Goal: Navigation & Orientation: Find specific page/section

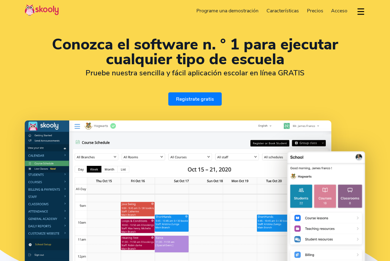
select select "es"
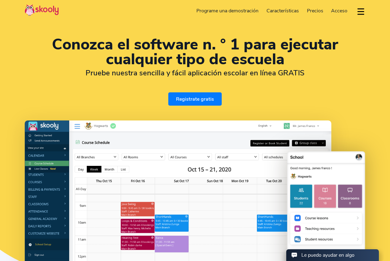
select select "52"
select select "[GEOGRAPHIC_DATA]"
select select "[GEOGRAPHIC_DATA]/[GEOGRAPHIC_DATA]"
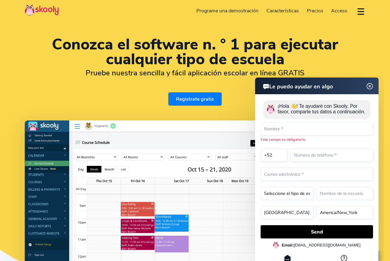
click at [329, 23] on div "Conozca el software n. ° 1 para ejecutar cualquier tipo de escuela Pruebe nuest…" at bounding box center [195, 166] width 390 height 332
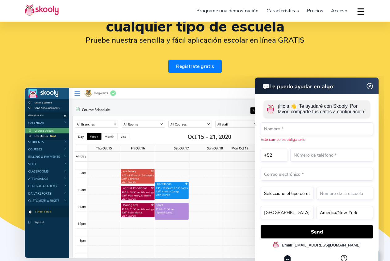
scroll to position [62, 0]
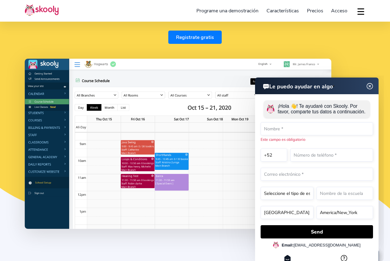
click at [64, 128] on img at bounding box center [178, 144] width 307 height 170
click at [65, 126] on img at bounding box center [178, 144] width 307 height 170
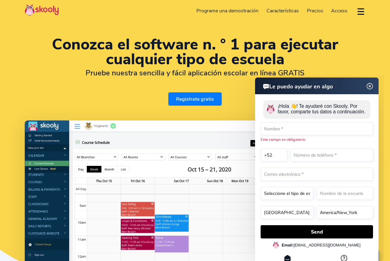
click at [362, 11] on button "dropdown menu" at bounding box center [360, 11] width 9 height 14
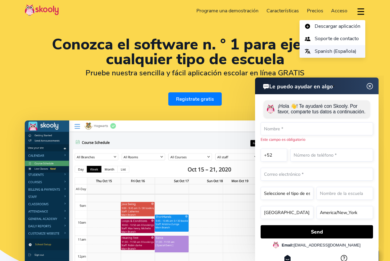
click at [319, 51] on span "Spanish (Española)" at bounding box center [336, 51] width 42 height 9
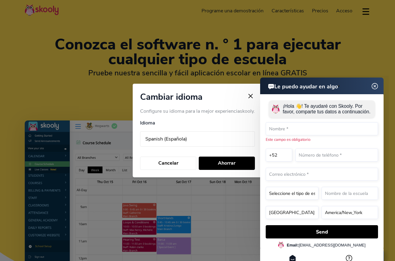
drag, startPoint x: 226, startPoint y: 97, endPoint x: 421, endPoint y: 169, distance: 208.1
click at [211, 76] on html "Le puedo ayudar en algo Le puedo ayudar en algo ¡Hola 👋! Te ayudaré con Skooly.…" at bounding box center [300, 76] width 178 height 0
drag, startPoint x: 306, startPoint y: 86, endPoint x: 309, endPoint y: 89, distance: 3.7
click at [309, 89] on h2 "Le puedo ayudar en algo" at bounding box center [303, 86] width 72 height 8
click at [208, 140] on select "Arabic (عربي) Catalan (Català) Chinese (中国人) Dutch (Nederlands) English Finnish…" at bounding box center [197, 138] width 115 height 15
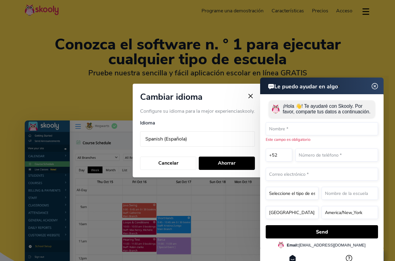
click at [140, 131] on select "Arabic (عربي) Catalan (Català) Chinese (中国人) Dutch (Nederlands) English Finnish…" at bounding box center [197, 138] width 115 height 15
click at [214, 76] on html "Le puedo ayudar en algo Le puedo ayudar en algo ¡Hola 👋! Te ayudaré con Skooly.…" at bounding box center [300, 76] width 178 height 0
click at [227, 76] on html "Le puedo ayudar en algo Le puedo ayudar en algo ¡Hola 👋! Te ayudaré con Skooly.…" at bounding box center [300, 76] width 178 height 0
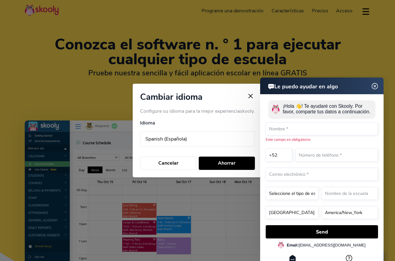
click at [227, 76] on html "Le puedo ayudar en algo Le puedo ayudar en algo ¡Hola 👋! Te ayudaré con Skooly.…" at bounding box center [300, 76] width 178 height 0
click at [214, 76] on html "Le puedo ayudar en algo Le puedo ayudar en algo ¡Hola 👋! Te ayudaré con Skooly.…" at bounding box center [300, 76] width 178 height 0
click at [230, 76] on html "Le puedo ayudar en algo Le puedo ayudar en algo ¡Hola 👋! Te ayudaré con Skooly.…" at bounding box center [300, 76] width 178 height 0
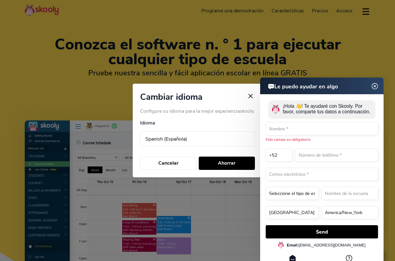
click at [230, 76] on html "Le puedo ayudar en algo Le puedo ayudar en algo ¡Hola 👋! Te ayudaré con Skooly.…" at bounding box center [300, 76] width 178 height 0
click at [255, 76] on html "Le puedo ayudar en algo Le puedo ayudar en algo ¡Hola 👋! Te ayudaré con Skooly.…" at bounding box center [300, 76] width 178 height 0
click at [252, 76] on html "Le puedo ayudar en algo Le puedo ayudar en algo ¡Hola 👋! Te ayudaré con Skooly.…" at bounding box center [300, 76] width 178 height 0
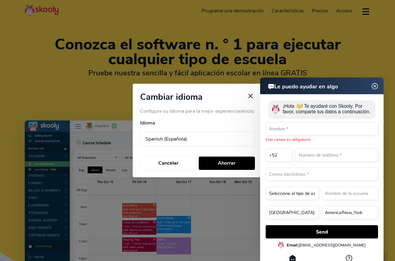
click at [251, 76] on html "Le puedo ayudar en algo Le puedo ayudar en algo ¡Hola 👋! Te ayudaré con Skooly.…" at bounding box center [300, 76] width 178 height 0
click at [254, 76] on html "Le puedo ayudar en algo Le puedo ayudar en algo ¡Hola 👋! Te ayudaré con Skooly.…" at bounding box center [300, 76] width 178 height 0
click at [171, 161] on button "Cancelar" at bounding box center [168, 163] width 56 height 13
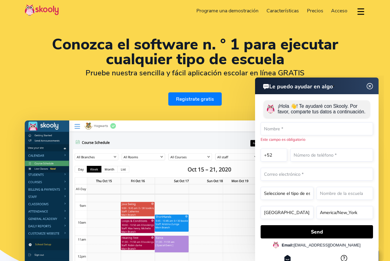
click at [362, 11] on button "dropdown menu" at bounding box center [360, 11] width 9 height 14
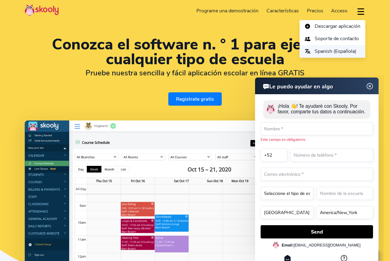
click at [320, 51] on span "Spanish (Española)" at bounding box center [336, 51] width 42 height 9
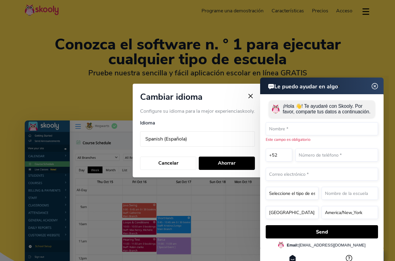
click at [229, 76] on html "Le puedo ayudar en algo Le puedo ayudar en algo ¡Hola 👋! Te ayudaré con Skooly.…" at bounding box center [300, 76] width 178 height 0
click at [252, 76] on html "Le puedo ayudar en algo Le puedo ayudar en algo ¡Hola 👋! Te ayudaré con Skooly.…" at bounding box center [300, 76] width 178 height 0
click at [254, 76] on html "Le puedo ayudar en algo Le puedo ayudar en algo ¡Hola 👋! Te ayudaré con Skooly.…" at bounding box center [300, 76] width 178 height 0
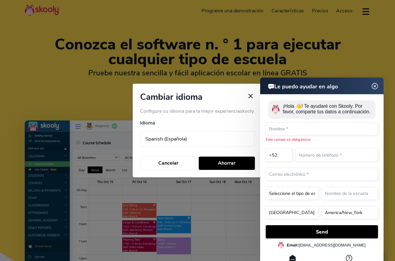
click at [254, 76] on html "Le puedo ayudar en algo Le puedo ayudar en algo ¡Hola 👋! Te ayudaré con Skooly.…" at bounding box center [300, 76] width 178 height 0
click at [179, 161] on button "Cancelar" at bounding box center [168, 163] width 56 height 13
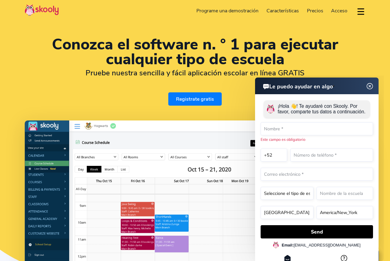
drag, startPoint x: 73, startPoint y: 71, endPoint x: 116, endPoint y: 74, distance: 43.9
click at [76, 72] on h2 "Pruebe nuestra sencilla y fácil aplicación escolar en línea GRATIS" at bounding box center [195, 72] width 341 height 9
click at [100, 71] on h2 "Pruebe nuestra sencilla y fácil aplicación escolar en línea GRATIS" at bounding box center [195, 72] width 341 height 9
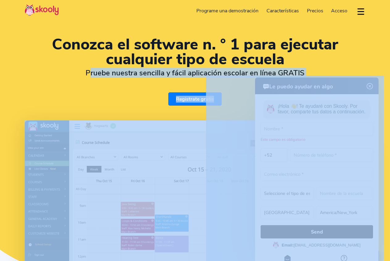
drag, startPoint x: 298, startPoint y: 145, endPoint x: 257, endPoint y: 80, distance: 77.6
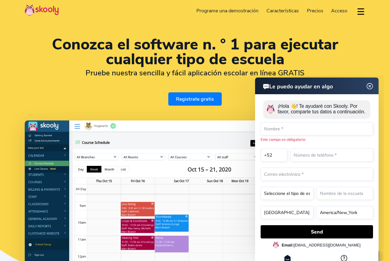
click at [222, 76] on html "Le puedo ayudar en algo Le puedo ayudar en algo ¡Hola 👋! Te ayudaré con Skooly.…" at bounding box center [295, 76] width 178 height 0
